Goal: Task Accomplishment & Management: Use online tool/utility

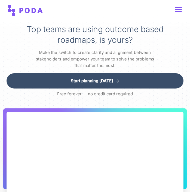
click at [182, 5] on div "Workflows 🚀 Whats new? Log In Sign up free" at bounding box center [95, 10] width 190 height 11
click at [180, 8] on link at bounding box center [178, 9] width 7 height 5
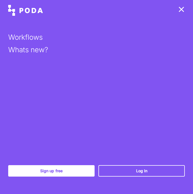
click at [181, 9] on link at bounding box center [181, 9] width 7 height 5
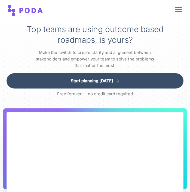
click at [182, 8] on link at bounding box center [178, 9] width 7 height 5
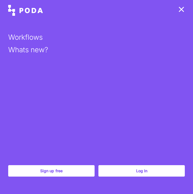
click at [140, 172] on link "Log In" at bounding box center [141, 171] width 86 height 11
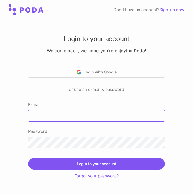
click at [95, 114] on input "E-mail" at bounding box center [96, 115] width 136 height 11
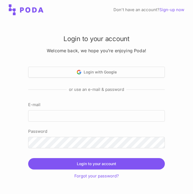
click at [118, 101] on div "Login to your account Welcome back, we hope you’re enjoying Poda! Login with Go…" at bounding box center [96, 106] width 153 height 145
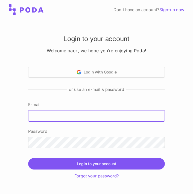
click at [109, 116] on input "E-mail" at bounding box center [96, 115] width 136 height 11
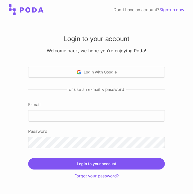
click at [105, 106] on label "E-mail" at bounding box center [96, 105] width 136 height 7
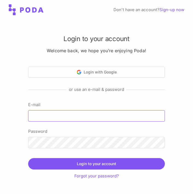
click at [105, 110] on input "E-mail" at bounding box center [96, 115] width 136 height 11
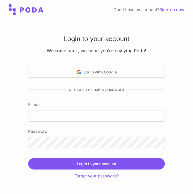
click at [105, 106] on label "E-mail" at bounding box center [96, 105] width 136 height 7
click at [105, 110] on input "E-mail" at bounding box center [96, 115] width 136 height 11
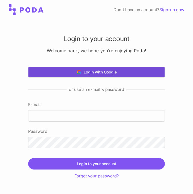
click at [121, 76] on button "Login with Google" at bounding box center [96, 72] width 136 height 11
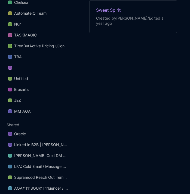
scroll to position [163, 0]
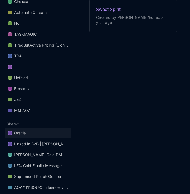
click at [41, 131] on link "Oracle" at bounding box center [38, 133] width 66 height 10
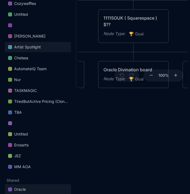
scroll to position [160, 0]
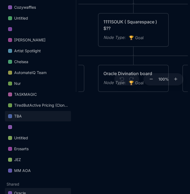
scroll to position [105, 0]
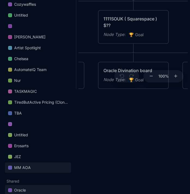
click at [27, 168] on div "MM AOA" at bounding box center [22, 168] width 17 height 7
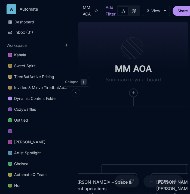
click at [77, 89] on button at bounding box center [76, 93] width 9 height 9
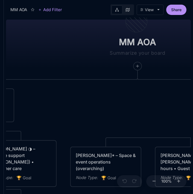
drag, startPoint x: 96, startPoint y: 142, endPoint x: 196, endPoint y: 108, distance: 105.4
click at [190, 108] on html "MM AOA Add Filter View Share MM AOA EDUCATIONAL PROGRAMS (Apprenticeship • Pilg…" at bounding box center [96, 97] width 193 height 194
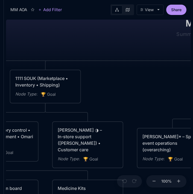
drag, startPoint x: 132, startPoint y: 97, endPoint x: 199, endPoint y: 82, distance: 68.3
click at [190, 82] on html "MM AOA Add Filter View Share MM AOA EDUCATIONAL PROGRAMS (Apprenticeship • Pilg…" at bounding box center [96, 97] width 193 height 194
